Goal: Browse casually: Explore the website without a specific task or goal

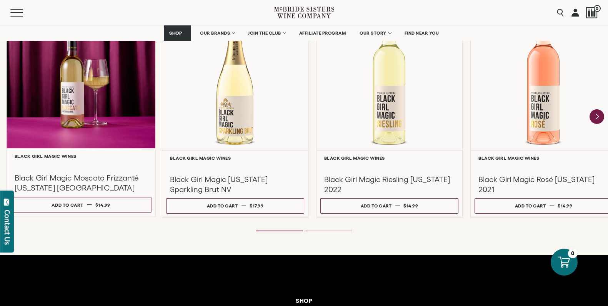
scroll to position [718, 0]
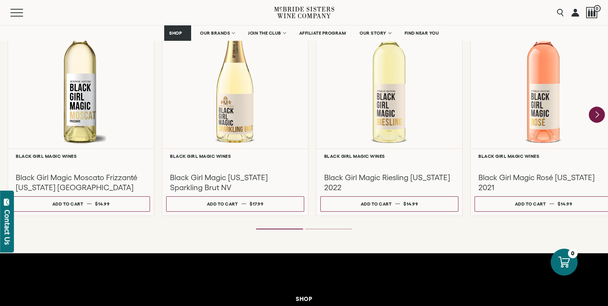
click at [597, 115] on icon "Next" at bounding box center [597, 115] width 3 height 6
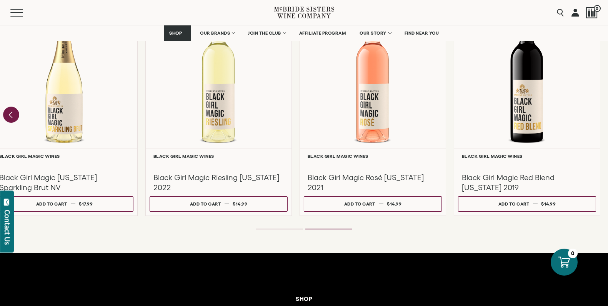
click at [10, 113] on icon "Previous" at bounding box center [10, 115] width 3 height 6
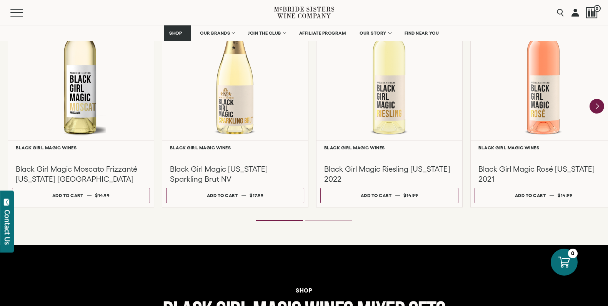
scroll to position [733, 0]
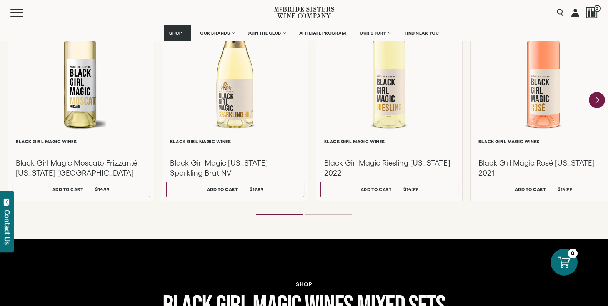
click at [596, 100] on icon "Next" at bounding box center [597, 100] width 3 height 6
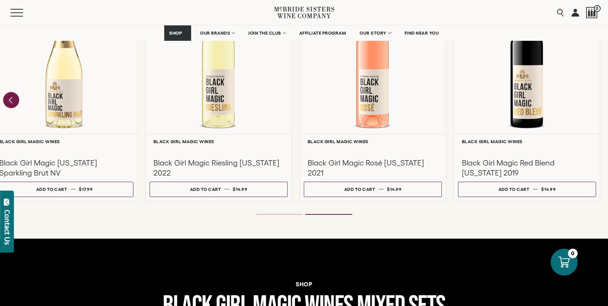
click at [12, 101] on icon "Previous" at bounding box center [10, 100] width 3 height 6
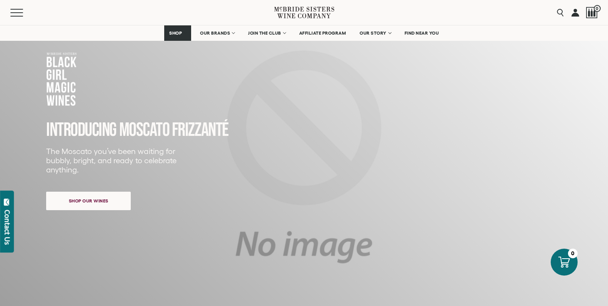
scroll to position [0, 0]
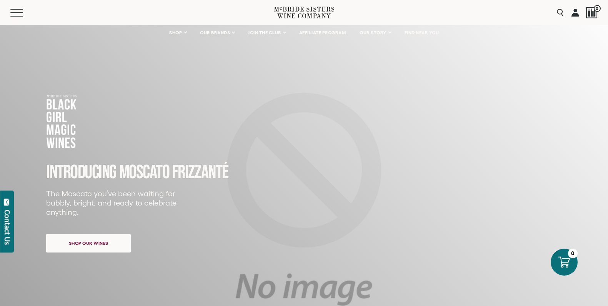
click at [133, 171] on span "MOSCATO" at bounding box center [144, 172] width 50 height 23
click at [205, 171] on span "FRIZZANTé" at bounding box center [200, 172] width 57 height 23
click at [160, 205] on p "The Moscato you’ve been waiting for bubbly, bright, and ready to celebrate anyt…" at bounding box center [113, 203] width 135 height 28
click at [92, 5] on div "Menu" at bounding box center [142, 12] width 264 height 25
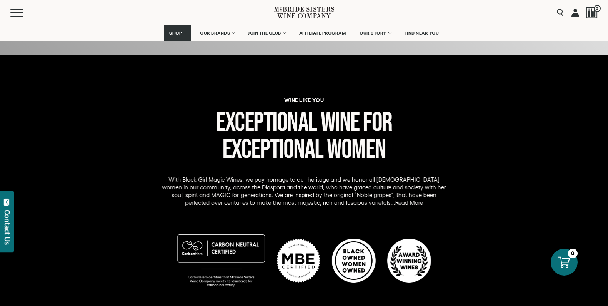
scroll to position [307, 0]
